Goal: Information Seeking & Learning: Learn about a topic

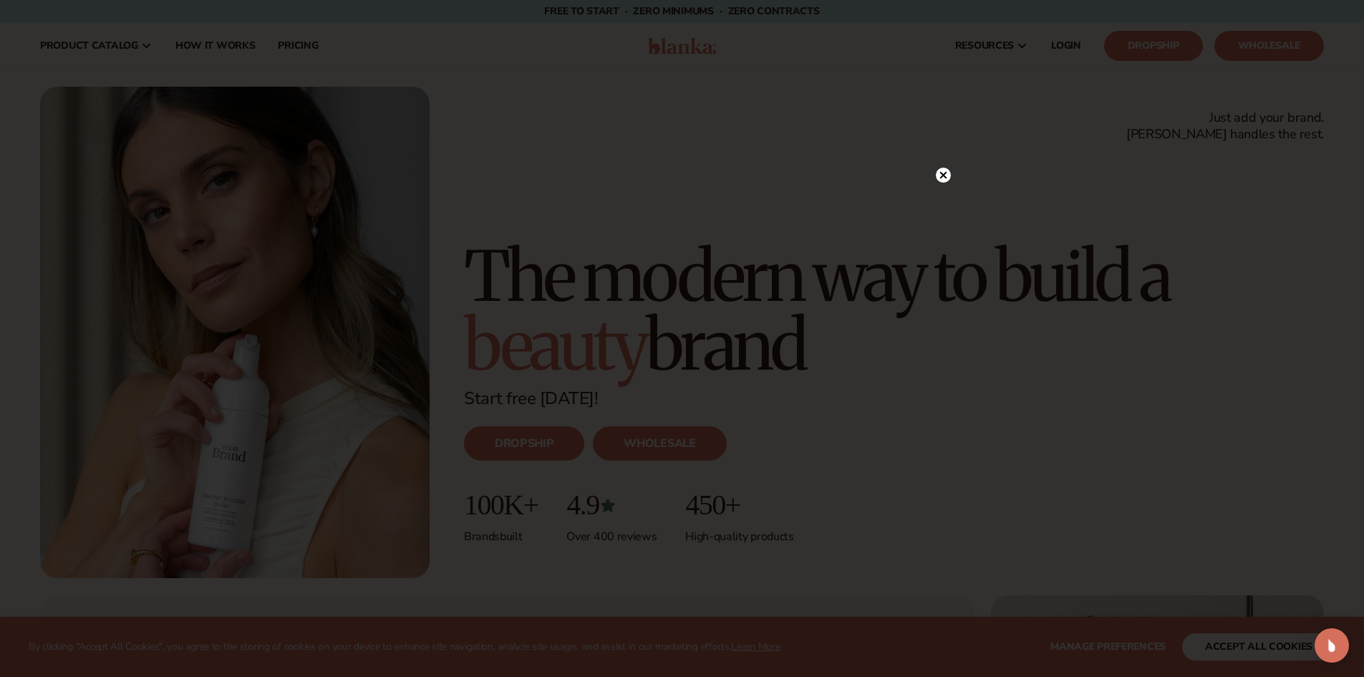
click at [939, 178] on circle at bounding box center [943, 175] width 15 height 15
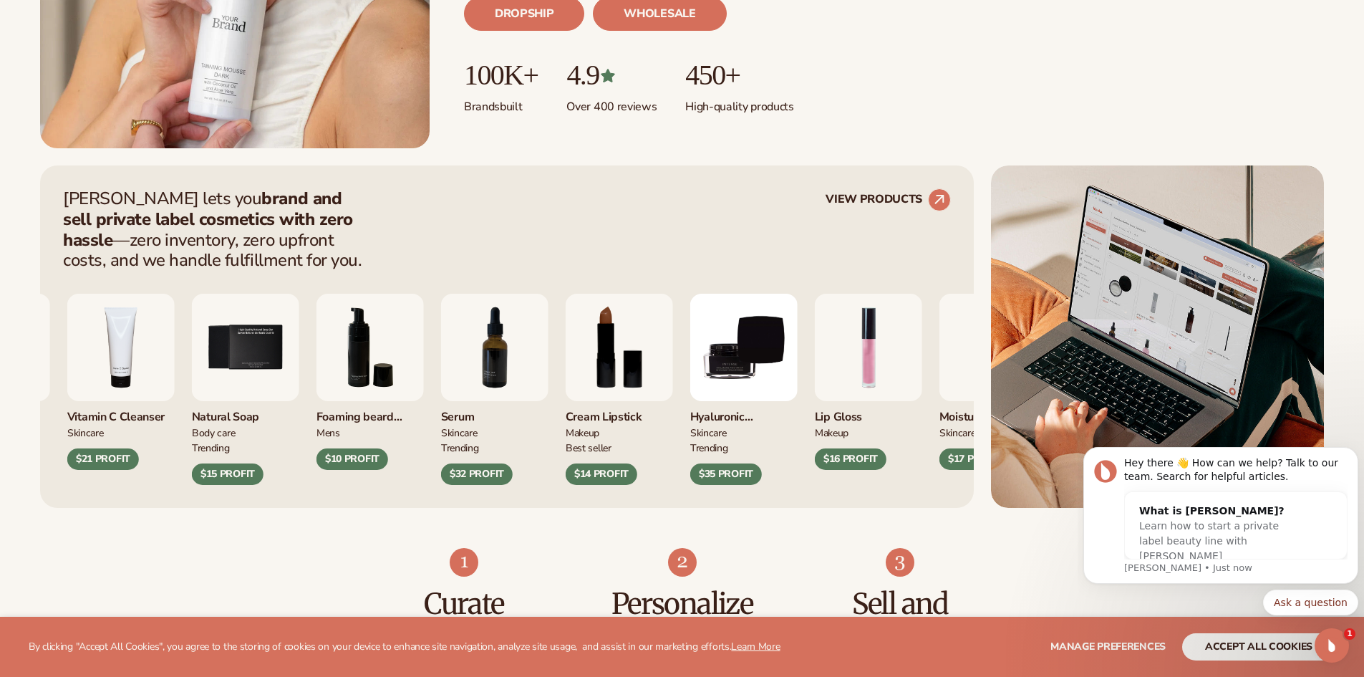
click at [851, 389] on img "1 / 9" at bounding box center [868, 347] width 107 height 107
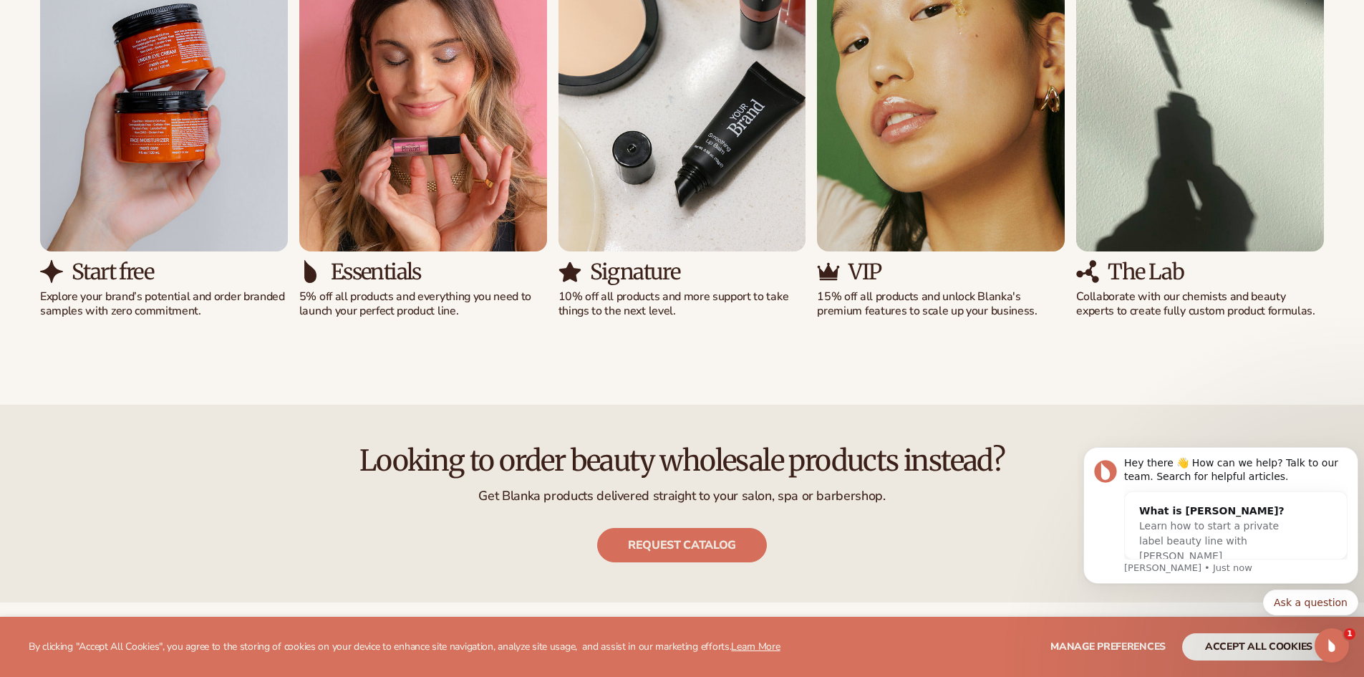
scroll to position [1361, 0]
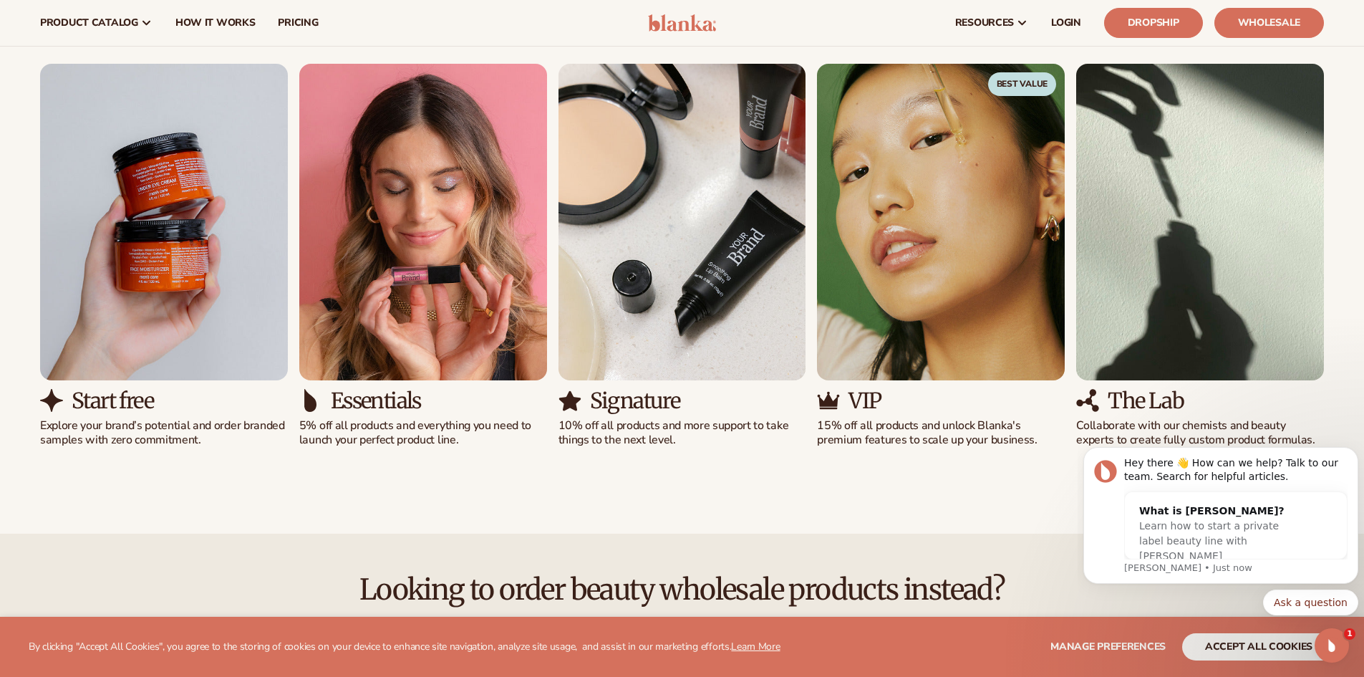
click at [223, 367] on img "1 / 5" at bounding box center [164, 222] width 248 height 316
click at [149, 420] on p "Explore your brand’s potential and order branded samples with zero commitment." at bounding box center [164, 433] width 248 height 30
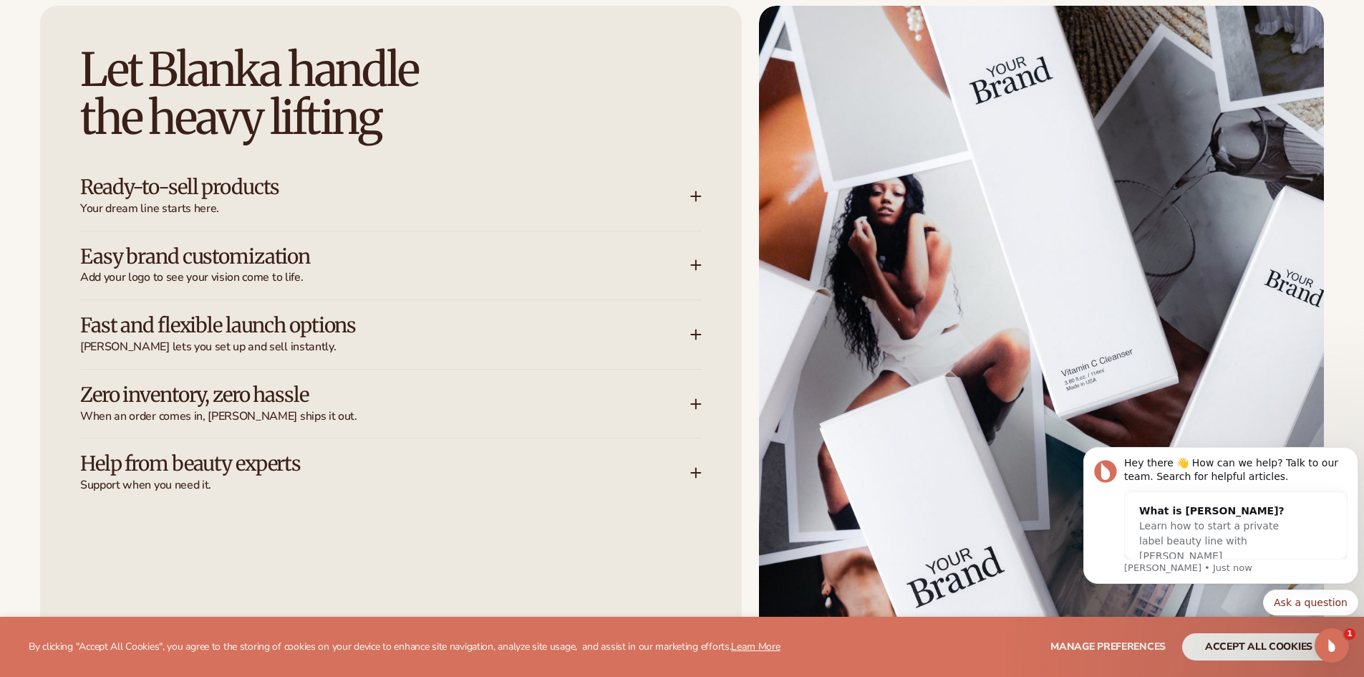
scroll to position [2148, 0]
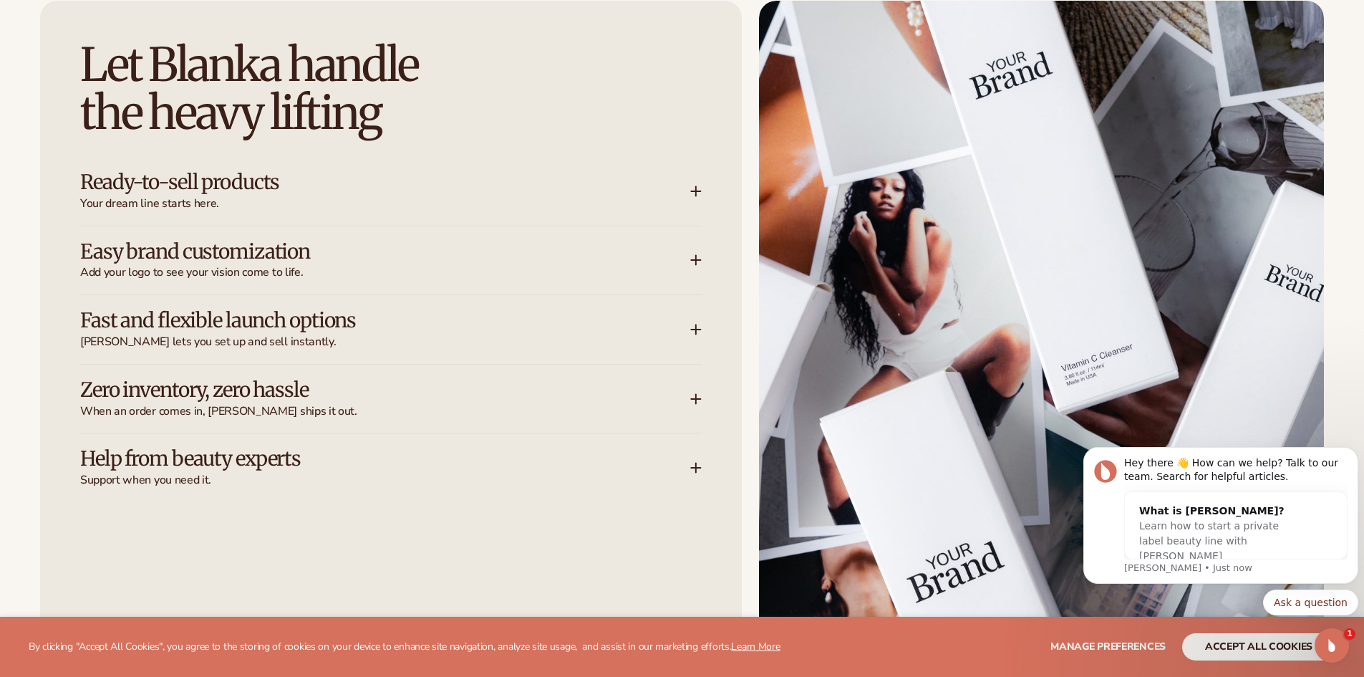
click at [695, 191] on icon at bounding box center [696, 191] width 9 height 0
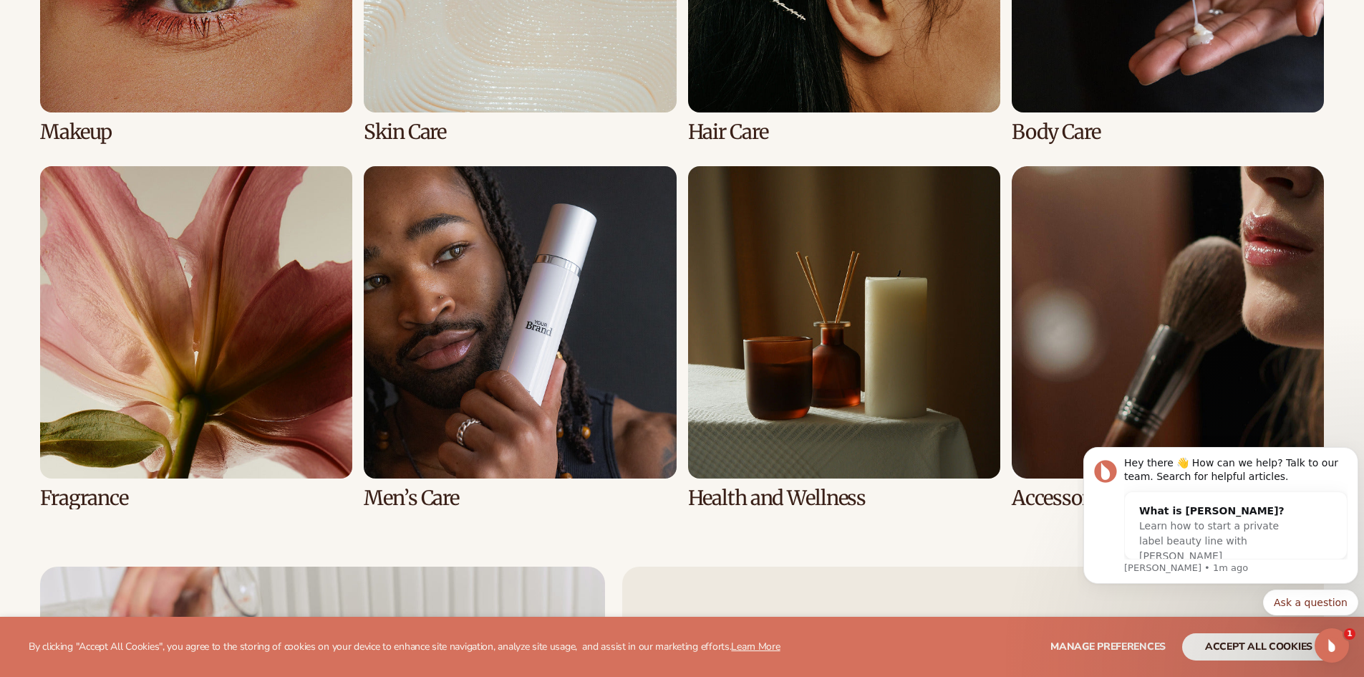
scroll to position [3509, 0]
click at [841, 430] on link "7 / 8" at bounding box center [844, 336] width 312 height 343
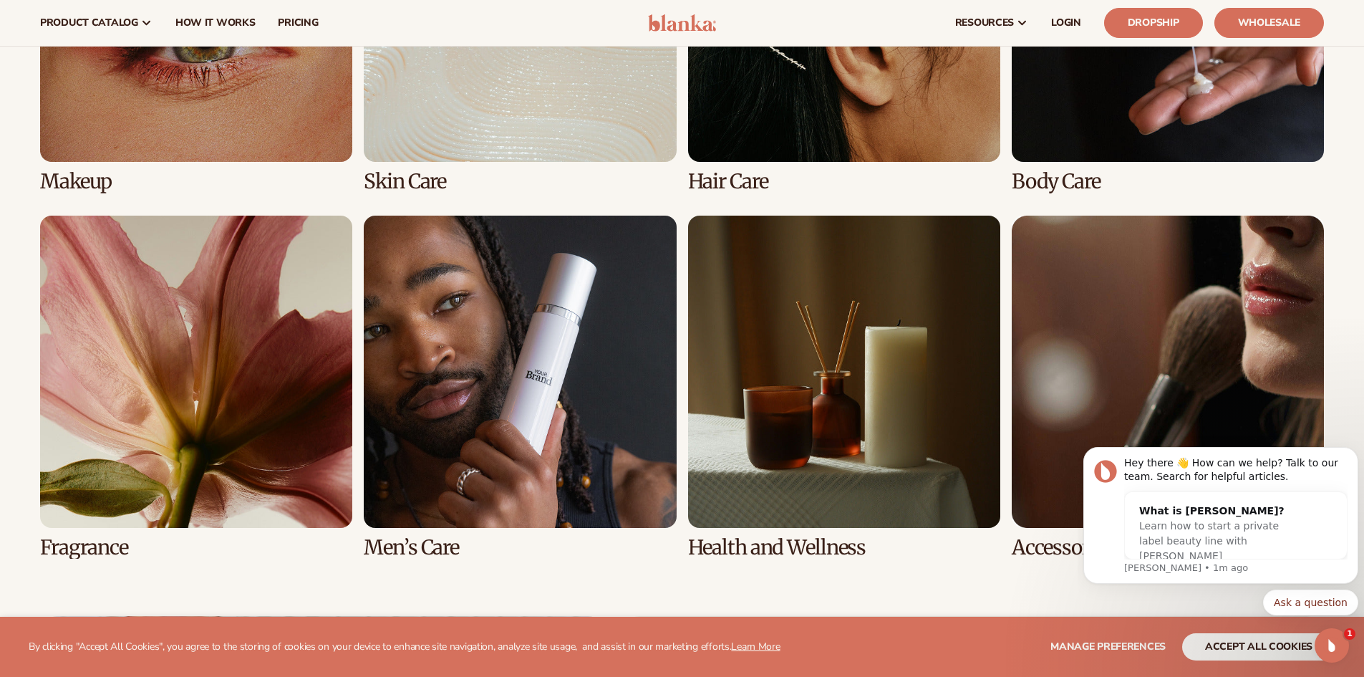
scroll to position [3366, 0]
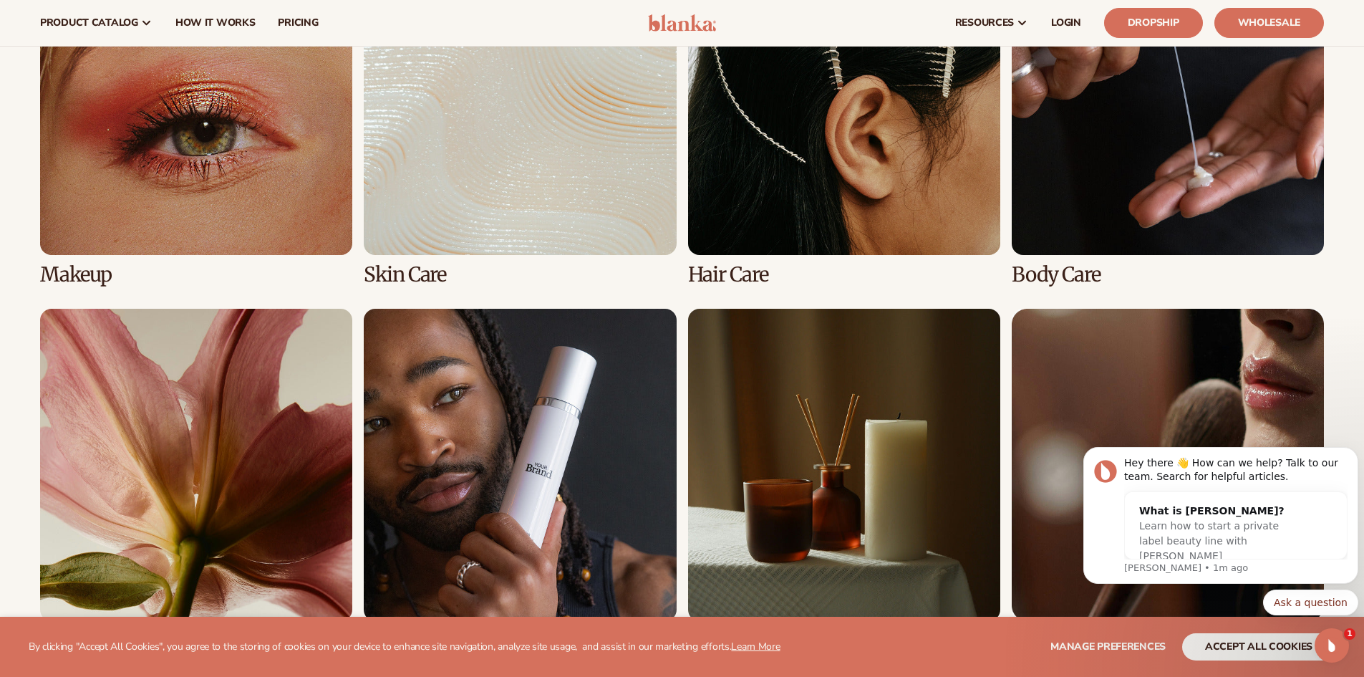
click at [1028, 239] on link "4 / 8" at bounding box center [1168, 114] width 312 height 343
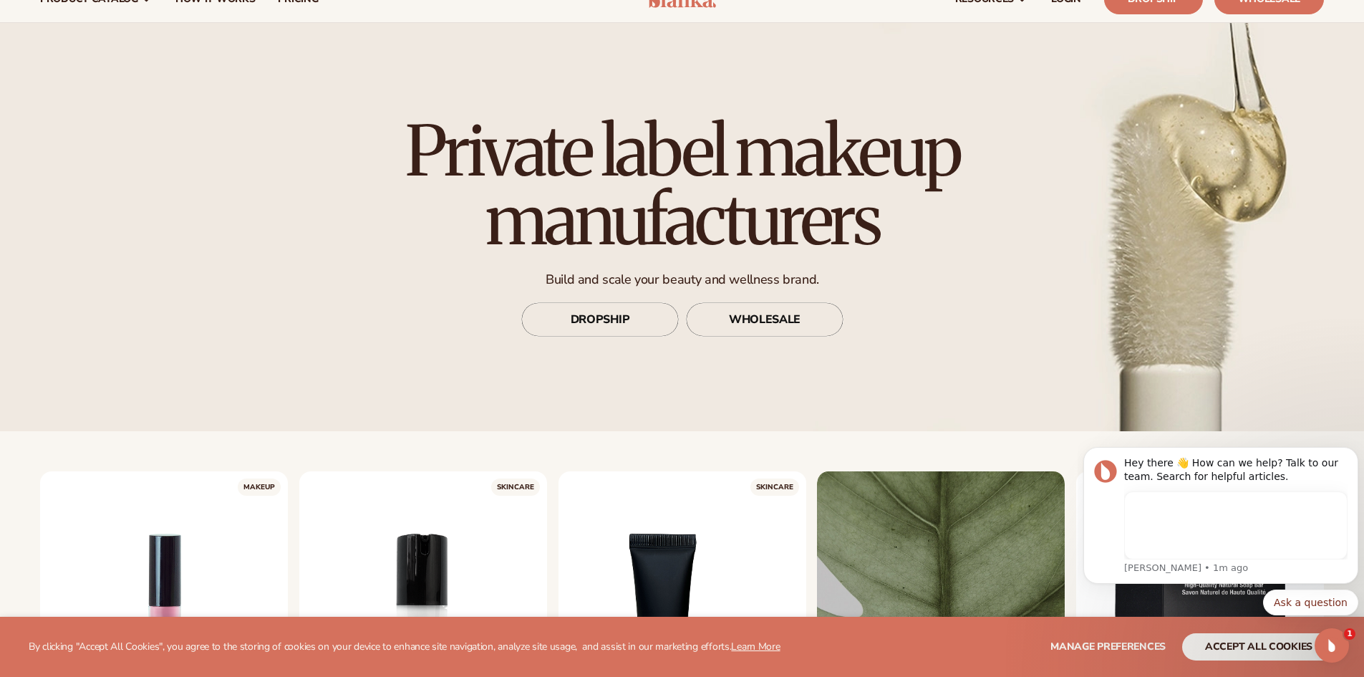
scroll to position [72, 0]
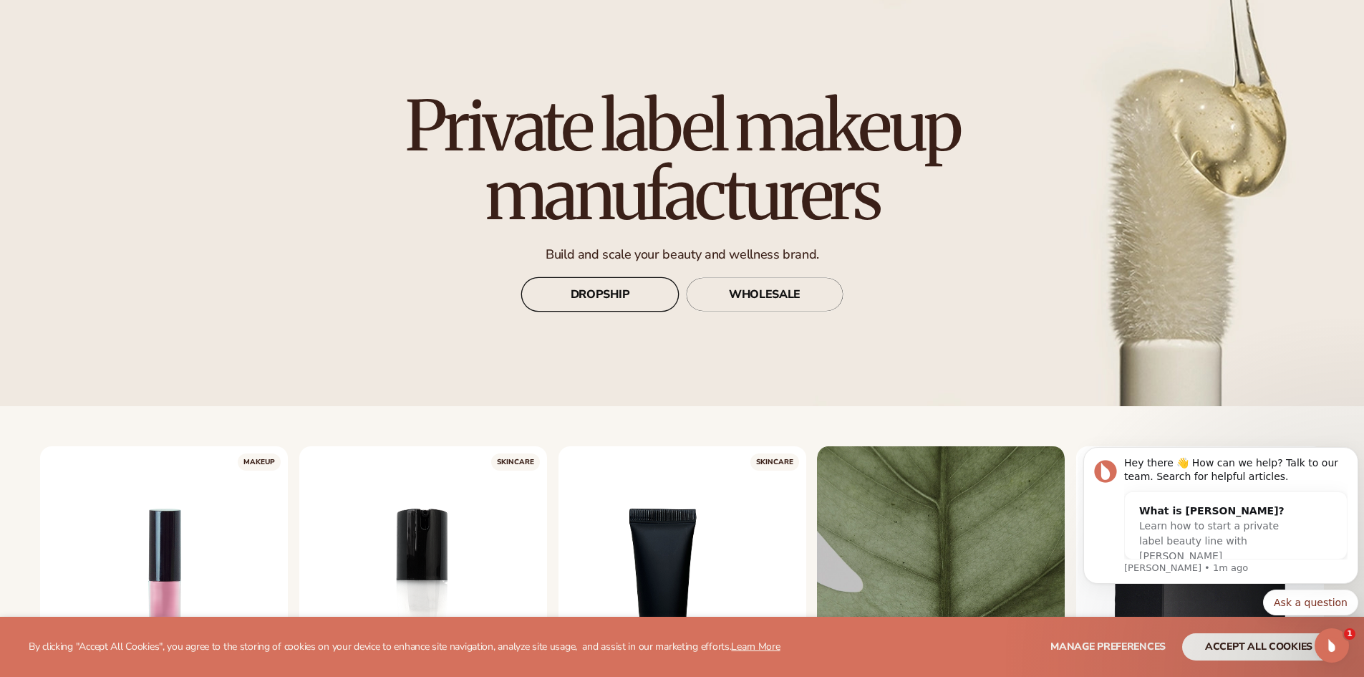
click at [623, 289] on link "DROPSHIP" at bounding box center [600, 295] width 158 height 34
